Goal: Transaction & Acquisition: Register for event/course

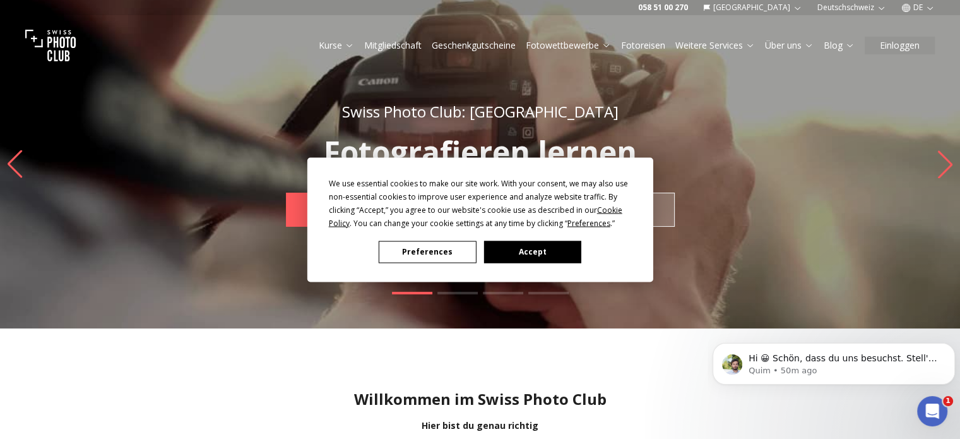
click at [444, 251] on button "Preferences" at bounding box center [427, 251] width 97 height 22
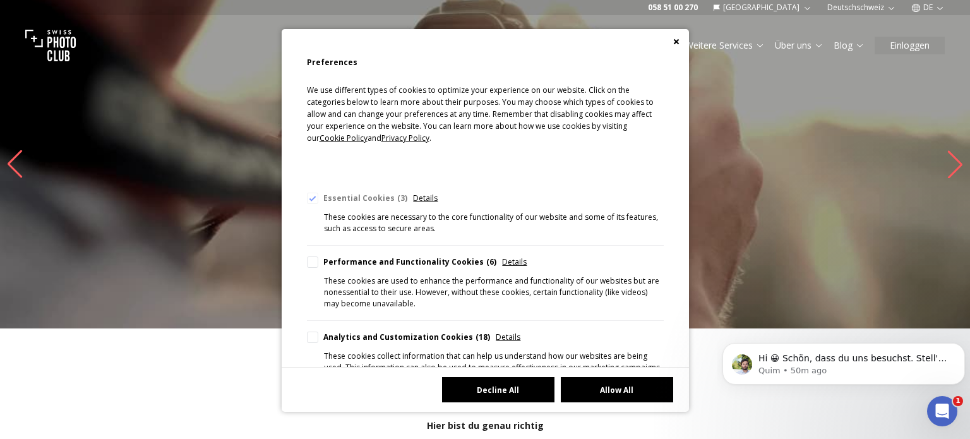
click at [489, 388] on button "Decline All" at bounding box center [498, 389] width 112 height 25
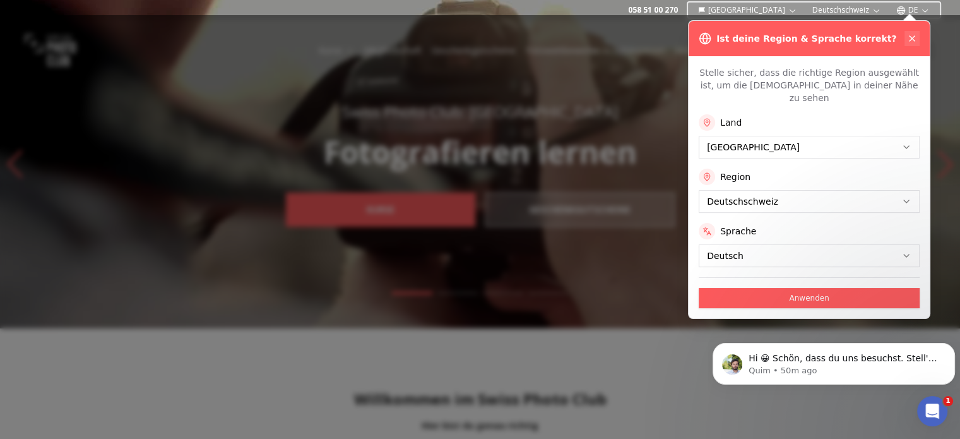
click at [907, 39] on icon at bounding box center [912, 38] width 10 height 10
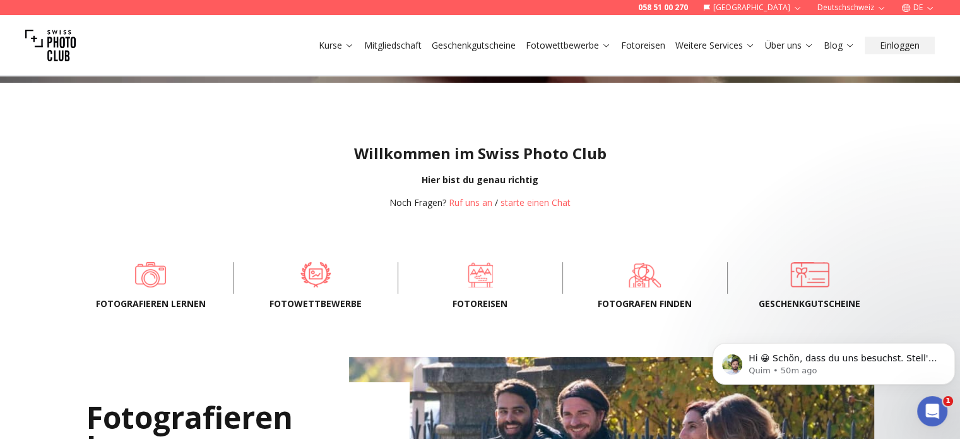
scroll to position [316, 0]
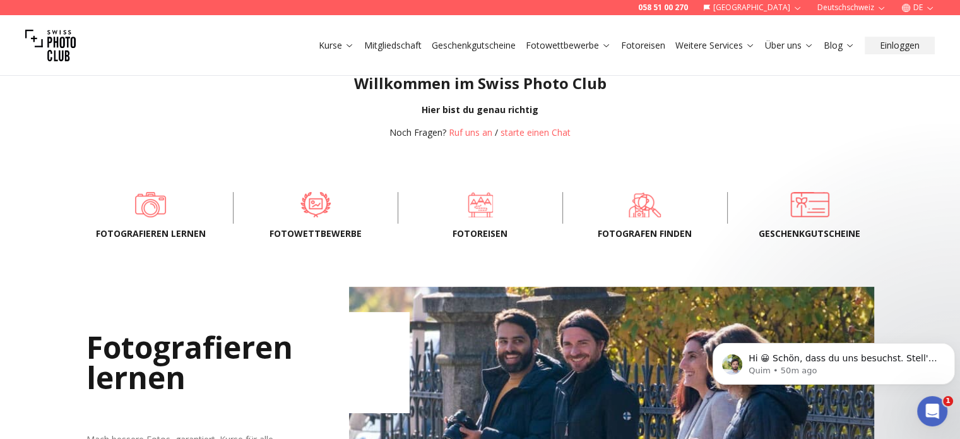
click at [313, 233] on span "Fotowettbewerbe" at bounding box center [316, 233] width 124 height 13
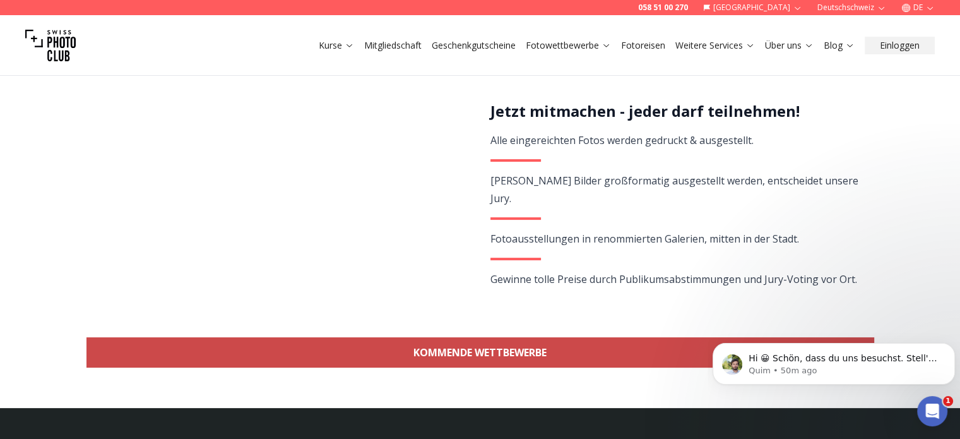
scroll to position [379, 0]
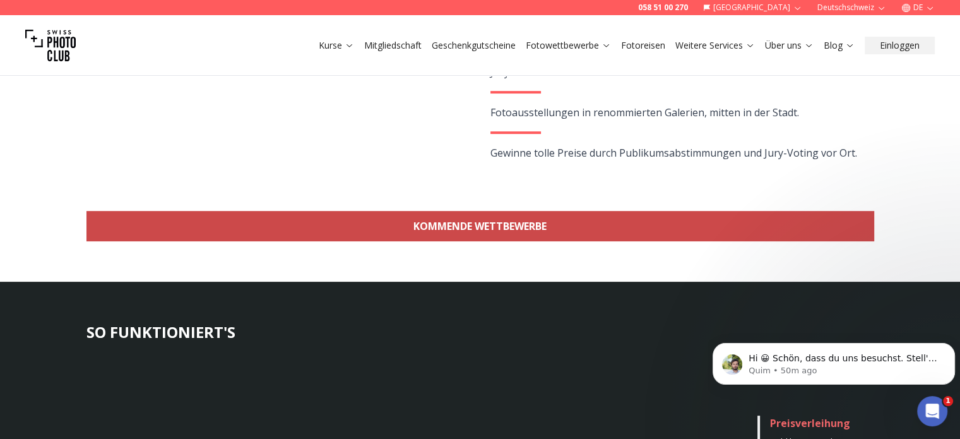
click at [492, 224] on link "KOMMENDE WETTBEWERBE" at bounding box center [480, 226] width 788 height 30
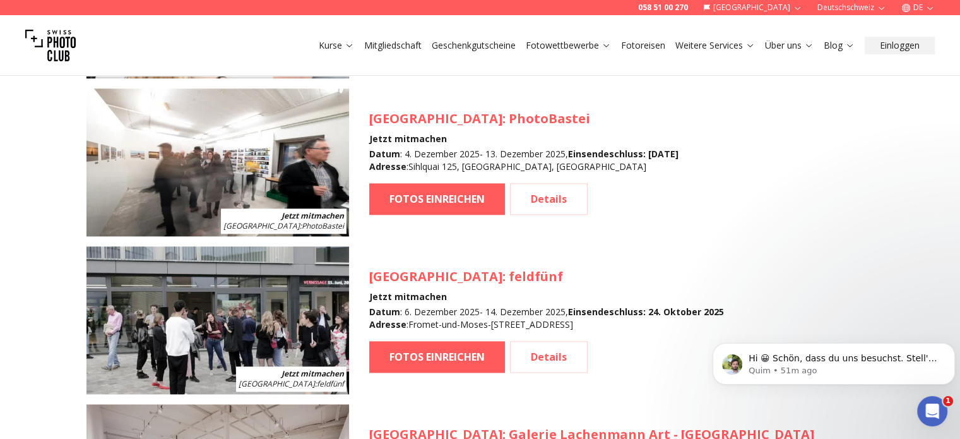
scroll to position [1440, 0]
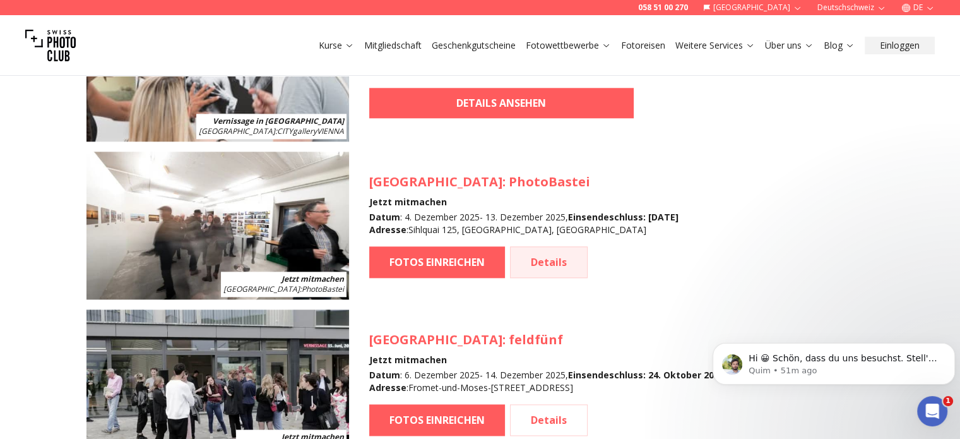
click at [549, 257] on link "Details" at bounding box center [549, 262] width 78 height 32
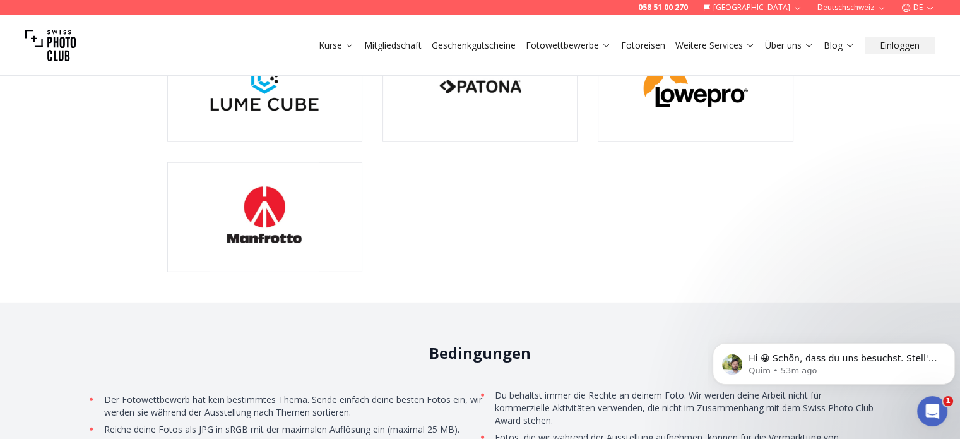
scroll to position [3532, 0]
